Goal: Task Accomplishment & Management: Use online tool/utility

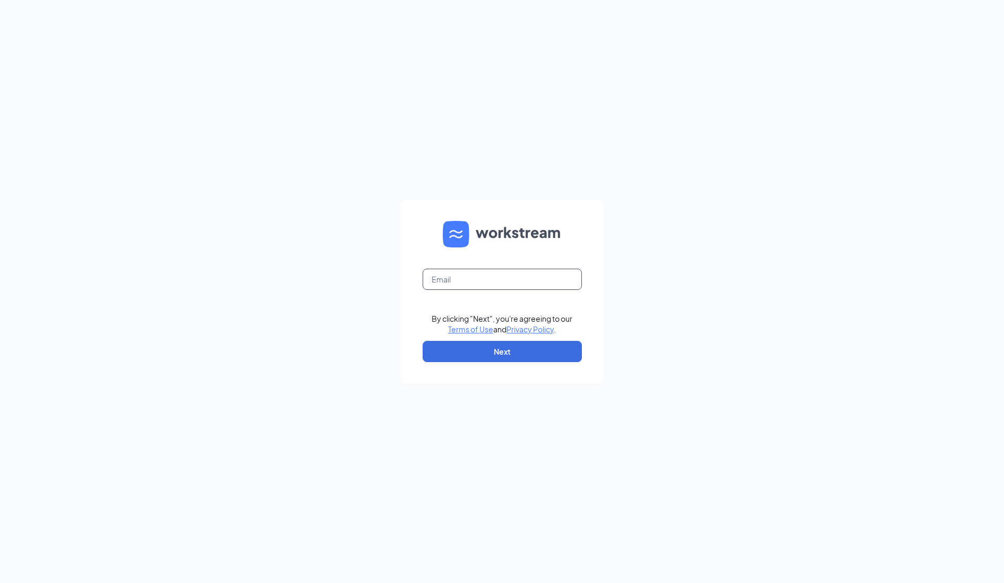
click at [489, 283] on input "text" at bounding box center [502, 279] width 159 height 21
type input "cesposito@nationalwestern.com"
click at [489, 351] on button "Next" at bounding box center [502, 351] width 159 height 21
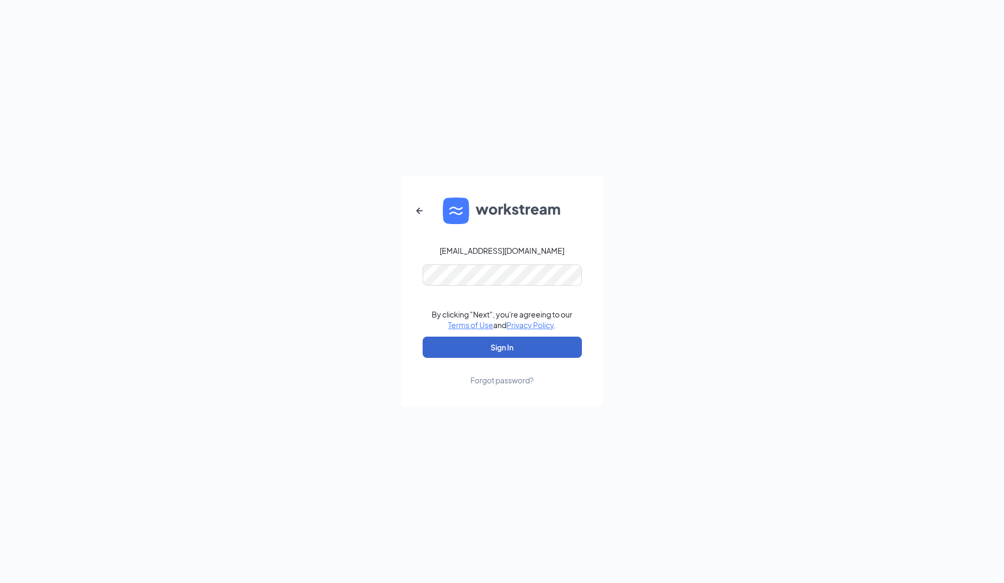
click at [496, 345] on button "Sign In" at bounding box center [502, 347] width 159 height 21
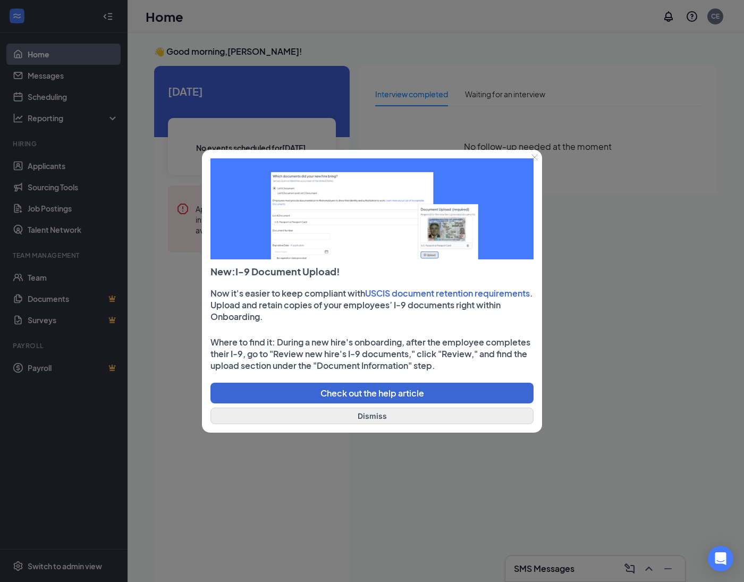
click at [356, 414] on button "Dismiss" at bounding box center [371, 415] width 323 height 16
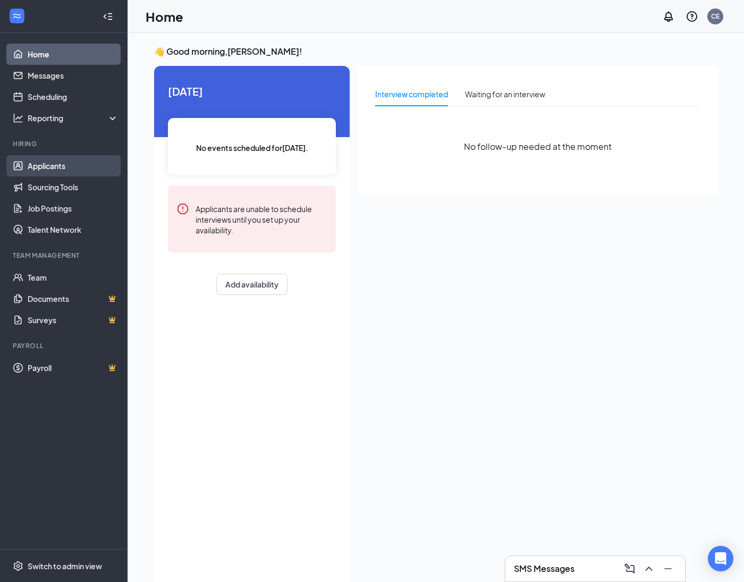
click at [65, 162] on link "Applicants" at bounding box center [73, 165] width 91 height 21
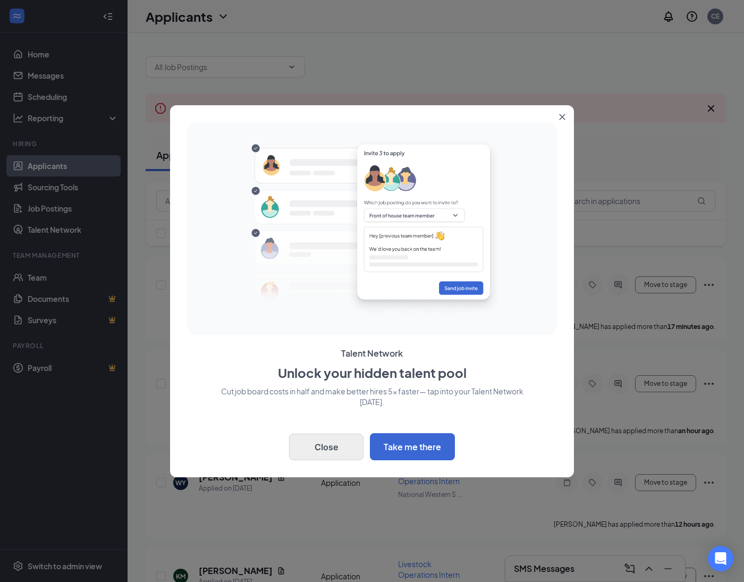
click at [329, 440] on button "Close" at bounding box center [326, 446] width 74 height 27
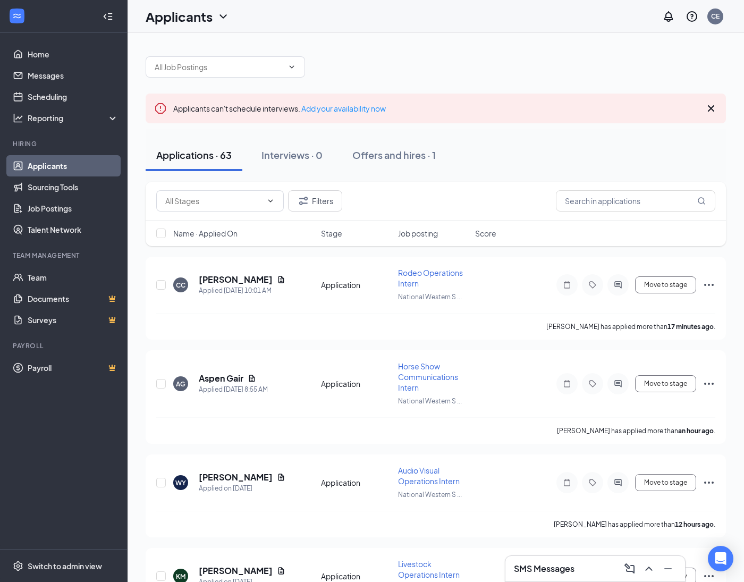
click at [714, 110] on icon "Cross" at bounding box center [710, 108] width 13 height 13
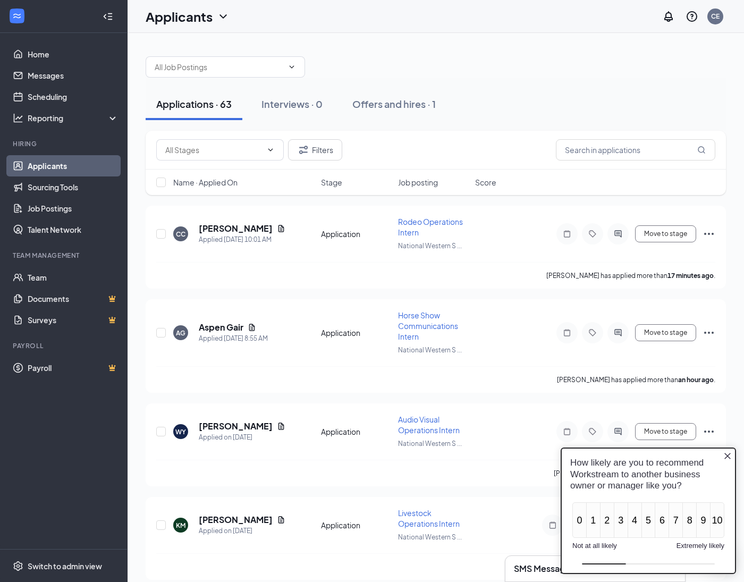
click at [727, 456] on icon "Close button" at bounding box center [727, 455] width 8 height 8
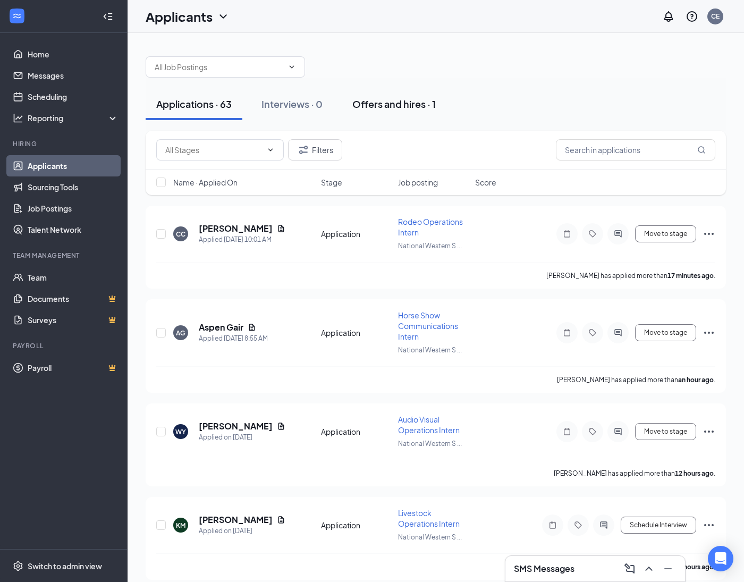
scroll to position [5, 0]
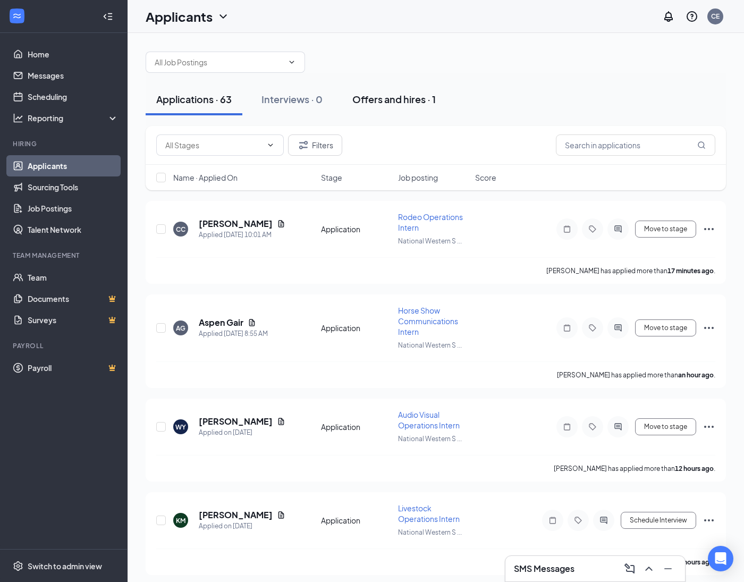
click at [393, 100] on div "Offers and hires · 1" at bounding box center [393, 98] width 83 height 13
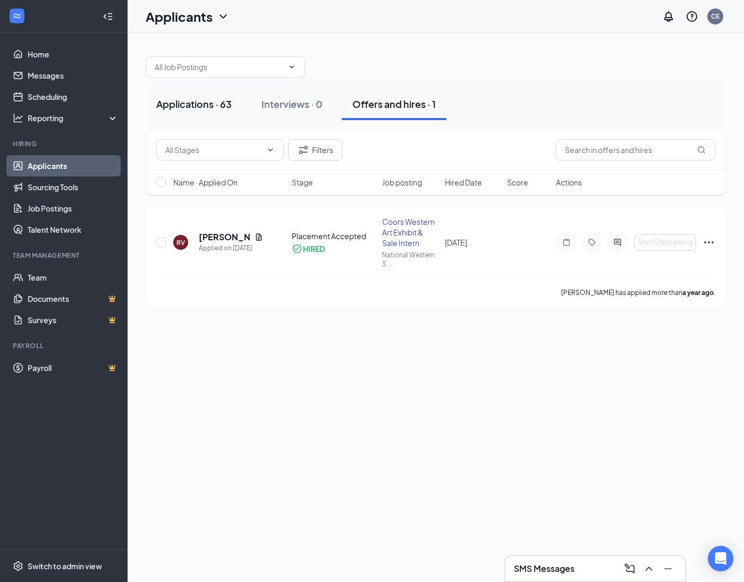
click at [185, 106] on div "Applications · 63" at bounding box center [193, 103] width 75 height 13
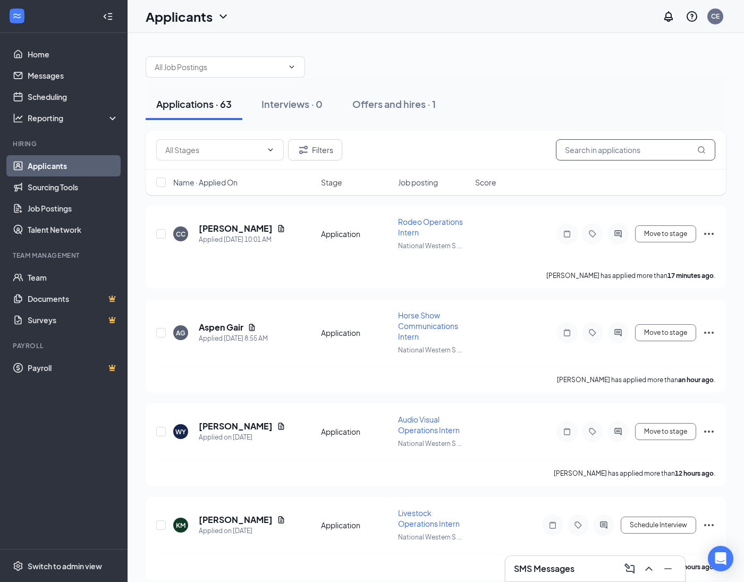
click at [571, 153] on input "text" at bounding box center [635, 149] width 159 height 21
click at [408, 184] on span "Job posting" at bounding box center [418, 182] width 40 height 11
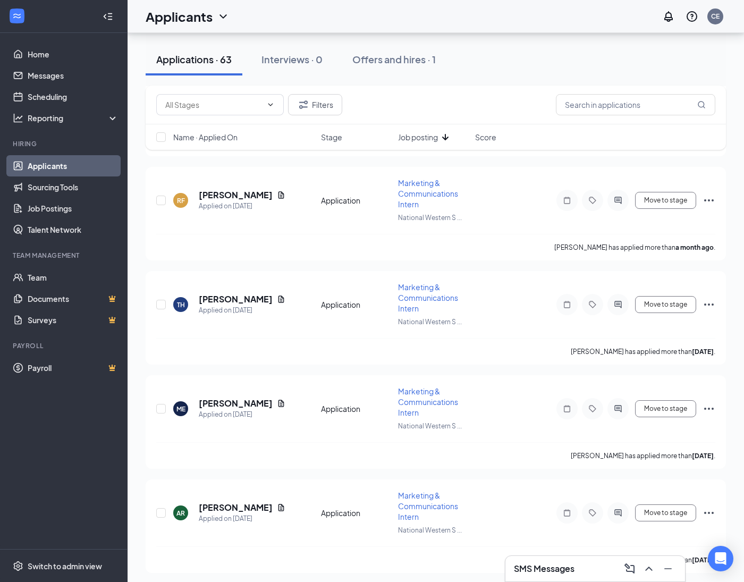
scroll to position [1177, 0]
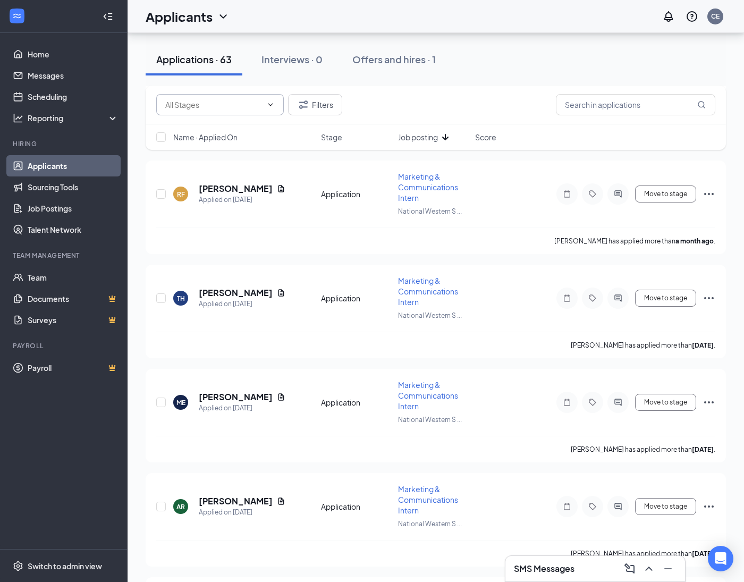
click at [260, 101] on input "text" at bounding box center [213, 105] width 97 height 12
click at [308, 98] on button "Filters" at bounding box center [315, 104] width 54 height 21
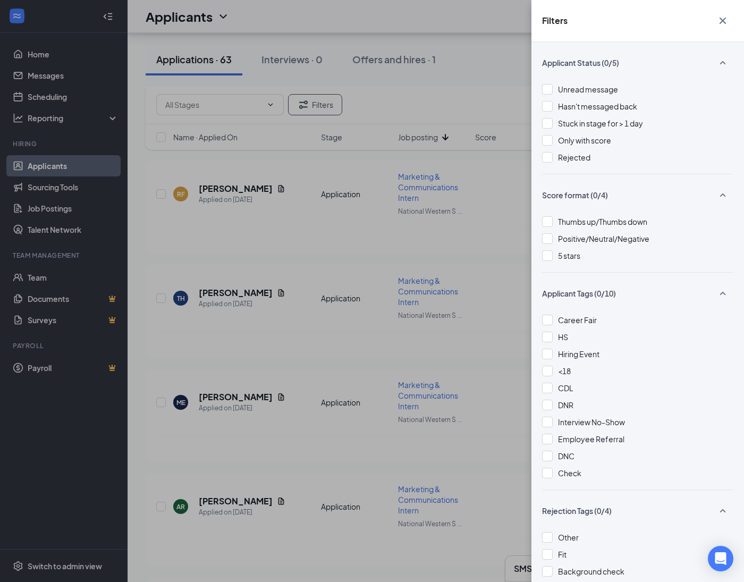
click at [721, 18] on icon "Cross" at bounding box center [722, 20] width 13 height 13
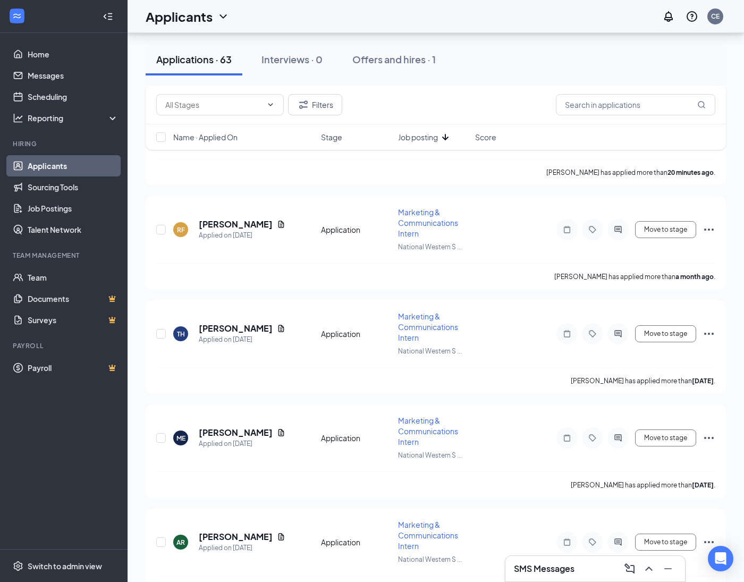
scroll to position [1142, 0]
click at [711, 232] on icon "Ellipses" at bounding box center [708, 229] width 13 height 13
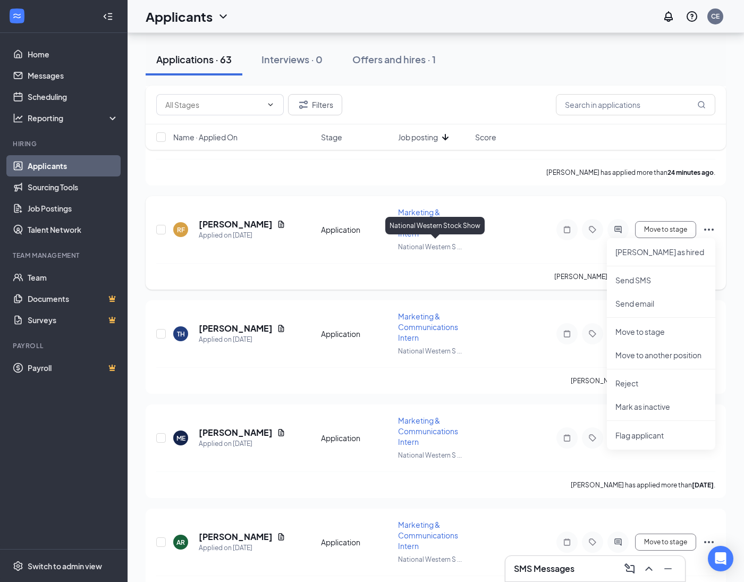
click at [442, 231] on div "National Western Stock Show" at bounding box center [434, 226] width 99 height 18
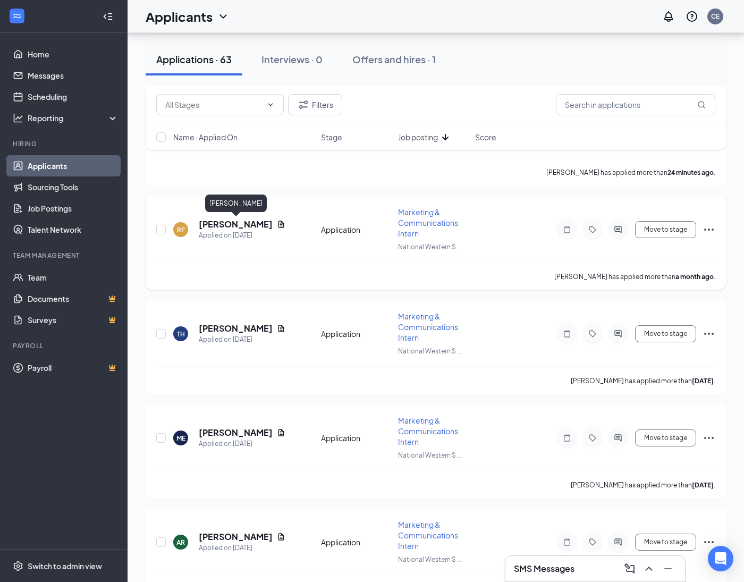
click at [247, 225] on h5 "[PERSON_NAME]" at bounding box center [236, 224] width 74 height 12
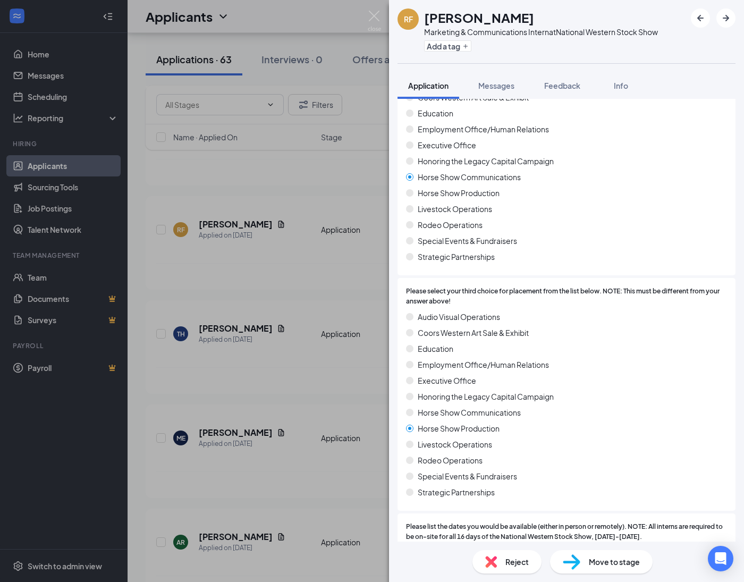
scroll to position [108, 0]
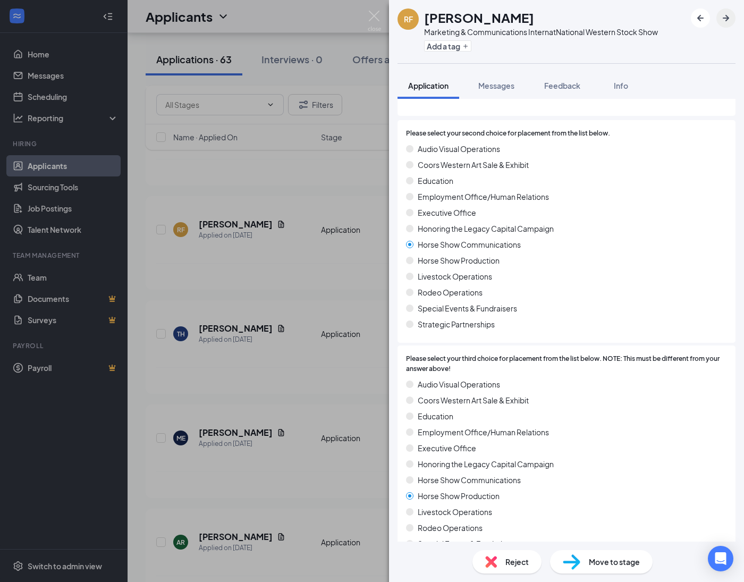
click at [725, 20] on icon "ArrowRight" at bounding box center [725, 18] width 13 height 13
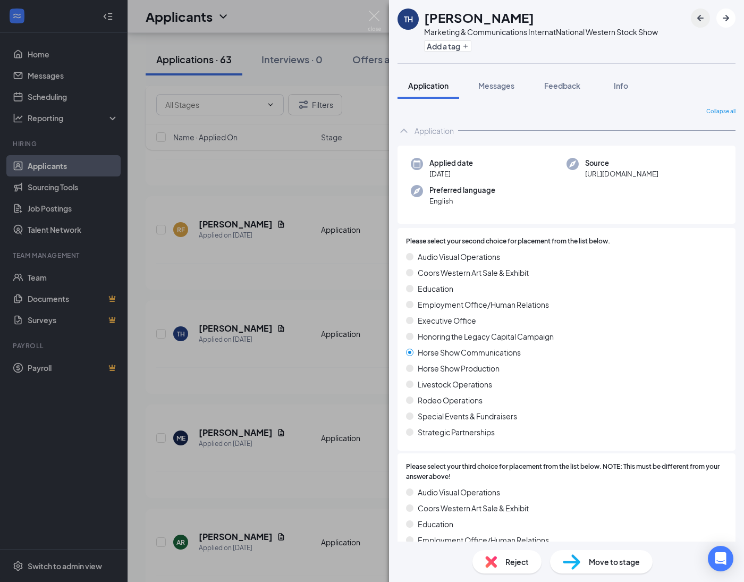
click at [698, 20] on icon "ArrowLeftNew" at bounding box center [700, 18] width 13 height 13
click at [371, 18] on img at bounding box center [374, 21] width 13 height 21
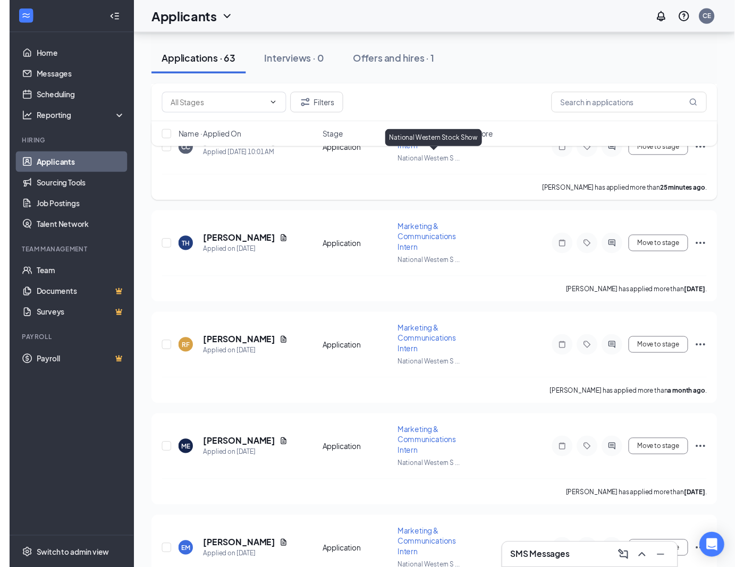
scroll to position [1125, 0]
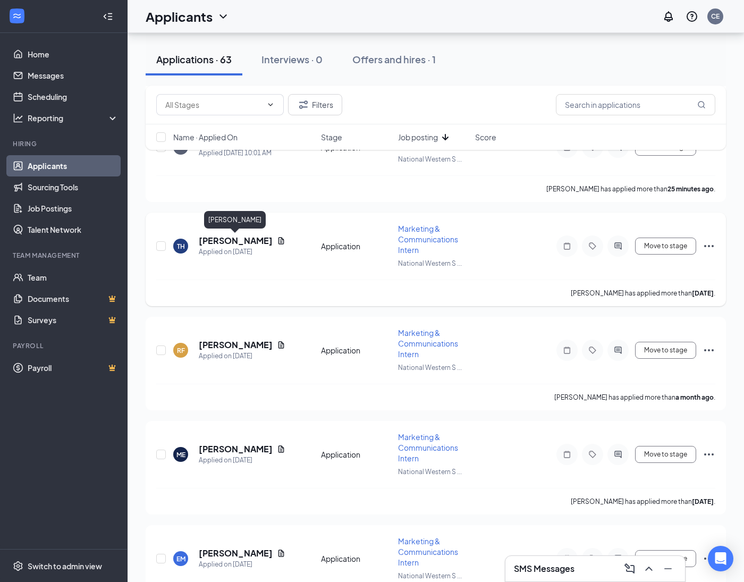
click at [237, 237] on h5 "[PERSON_NAME]" at bounding box center [236, 241] width 74 height 12
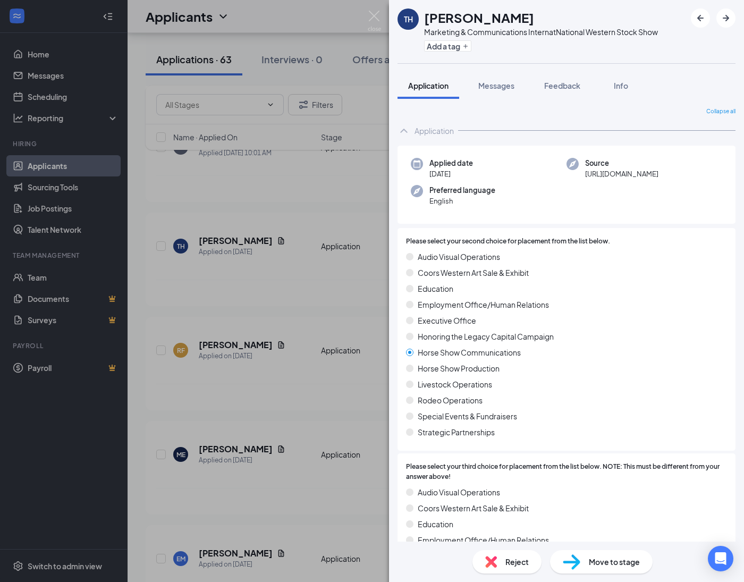
click at [276, 236] on div "TH [PERSON_NAME] Marketing & Communications Intern at National Western Stock Sh…" at bounding box center [372, 291] width 744 height 582
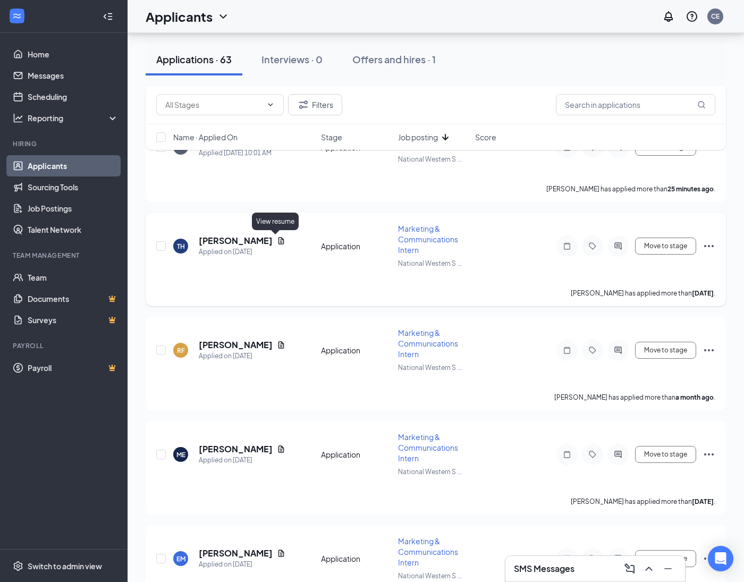
click at [278, 240] on icon "Document" at bounding box center [281, 240] width 6 height 7
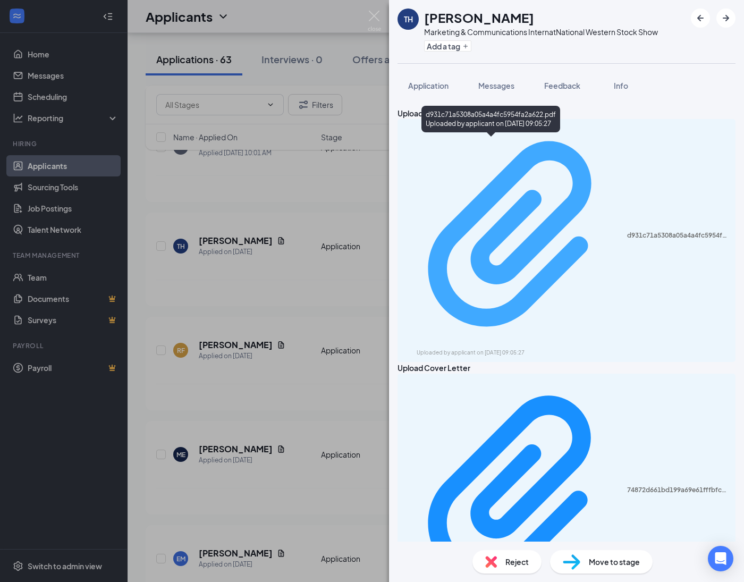
click at [490, 348] on div "Uploaded by applicant on [DATE] 09:05:27" at bounding box center [495, 352] width 159 height 8
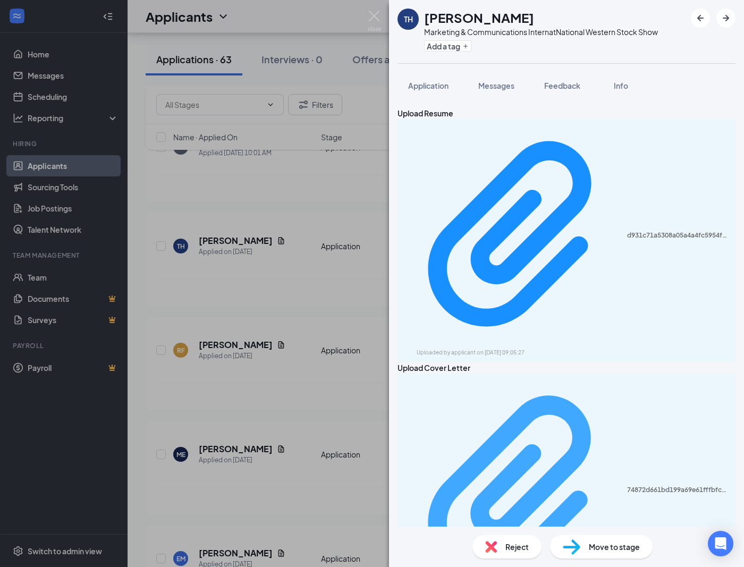
click at [627, 485] on div "74872d661bd199a69e61fffbfcec44ef.pdf" at bounding box center [678, 489] width 102 height 8
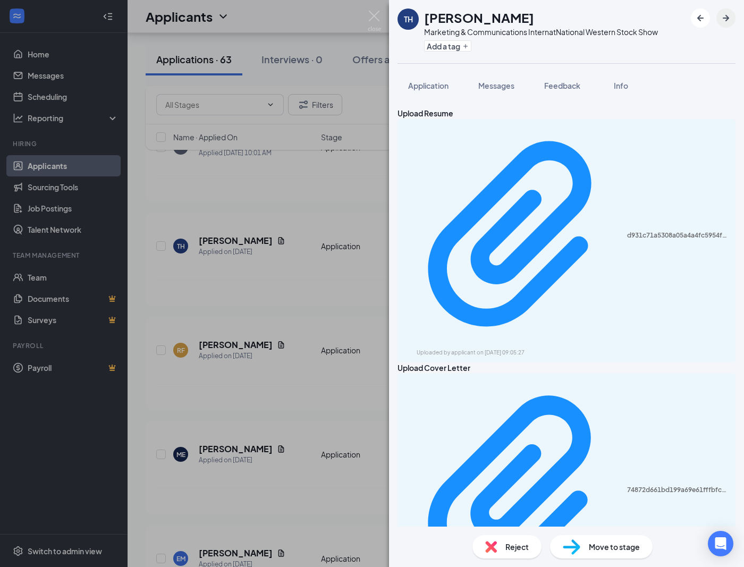
click at [727, 17] on icon "ArrowRight" at bounding box center [725, 18] width 6 height 6
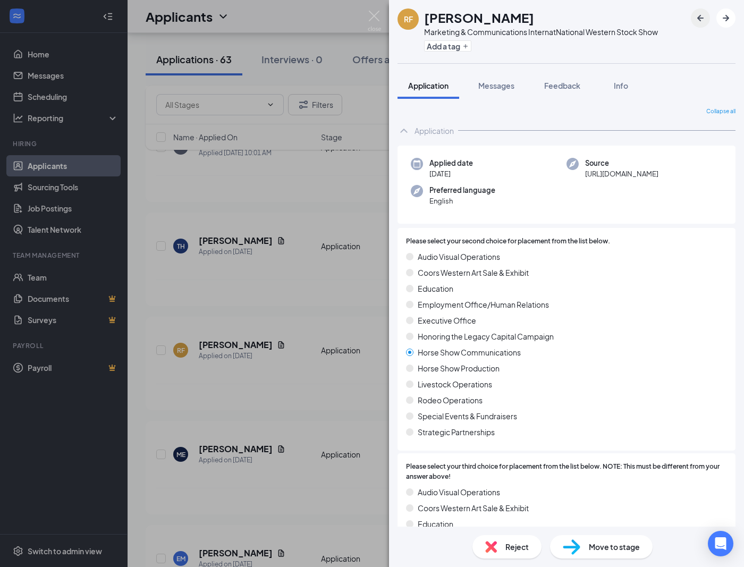
click at [695, 16] on icon "ArrowLeftNew" at bounding box center [700, 18] width 13 height 13
click at [375, 12] on img at bounding box center [374, 21] width 13 height 21
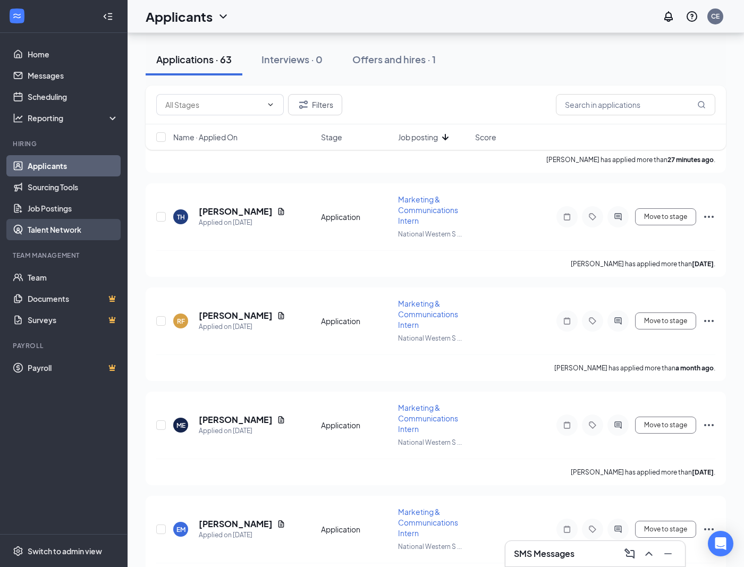
scroll to position [1155, 0]
click at [285, 312] on icon "Document" at bounding box center [281, 315] width 8 height 8
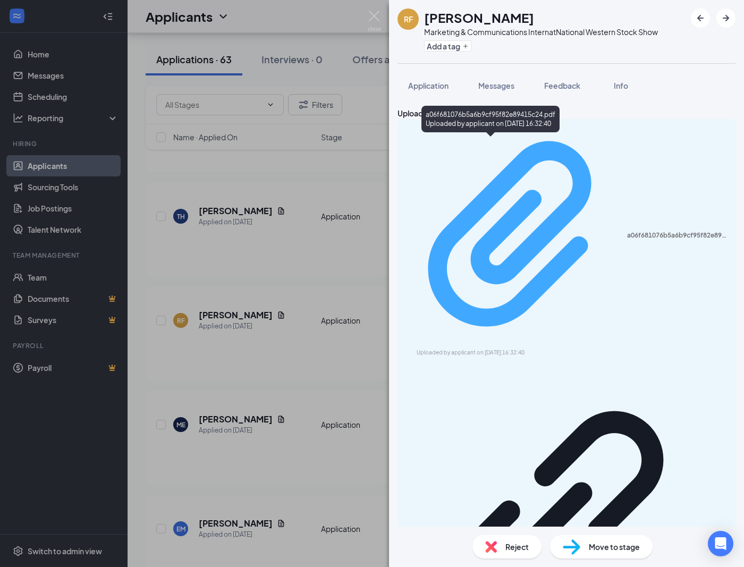
click at [478, 348] on div "Uploaded by applicant on [DATE] 16:32:40" at bounding box center [495, 352] width 159 height 8
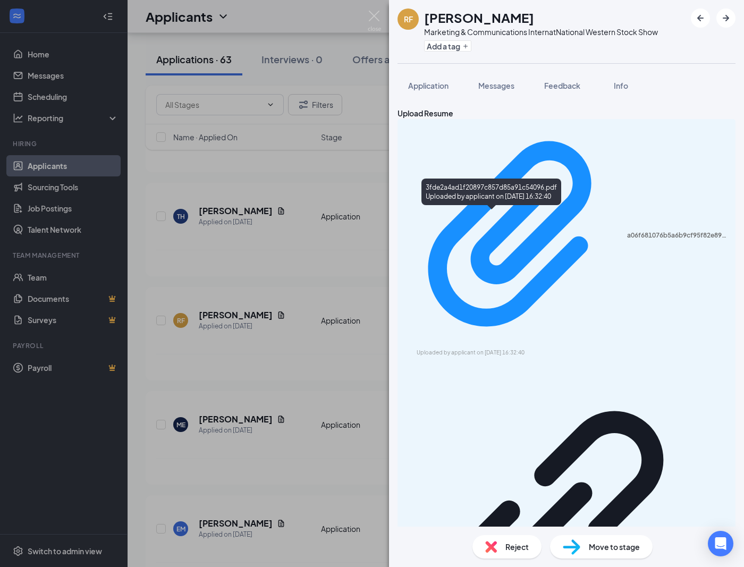
click at [370, 14] on img at bounding box center [374, 21] width 13 height 21
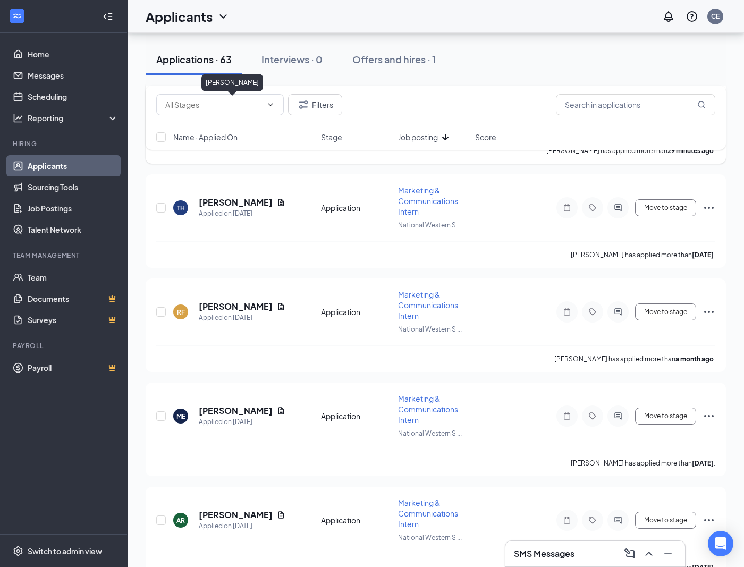
scroll to position [1167, 0]
